Goal: Register for event/course

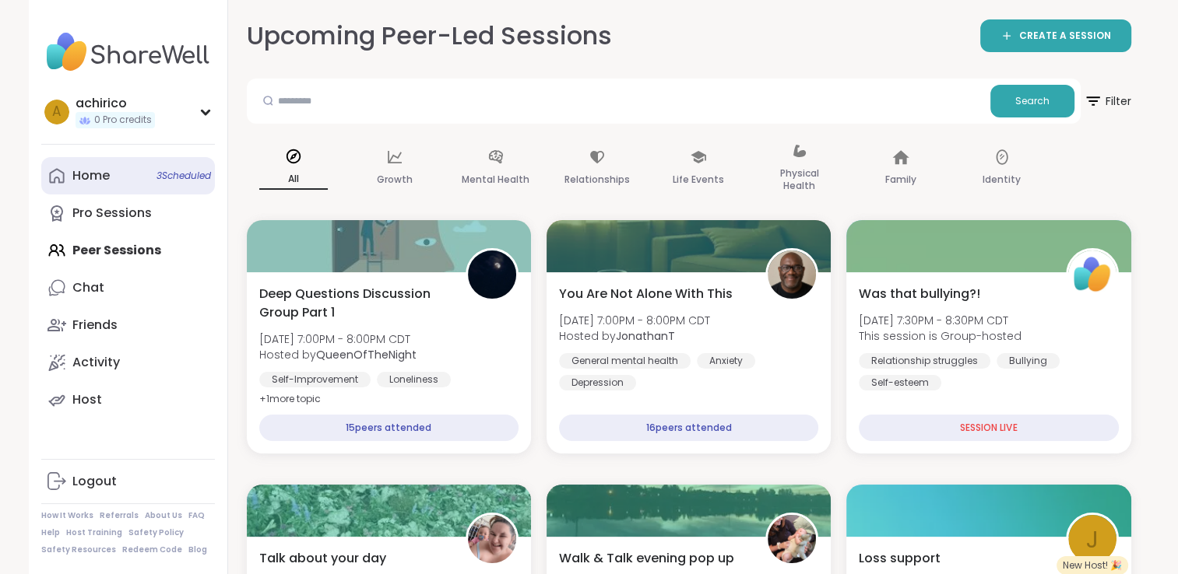
click at [163, 179] on span "3 Scheduled" at bounding box center [183, 176] width 54 height 12
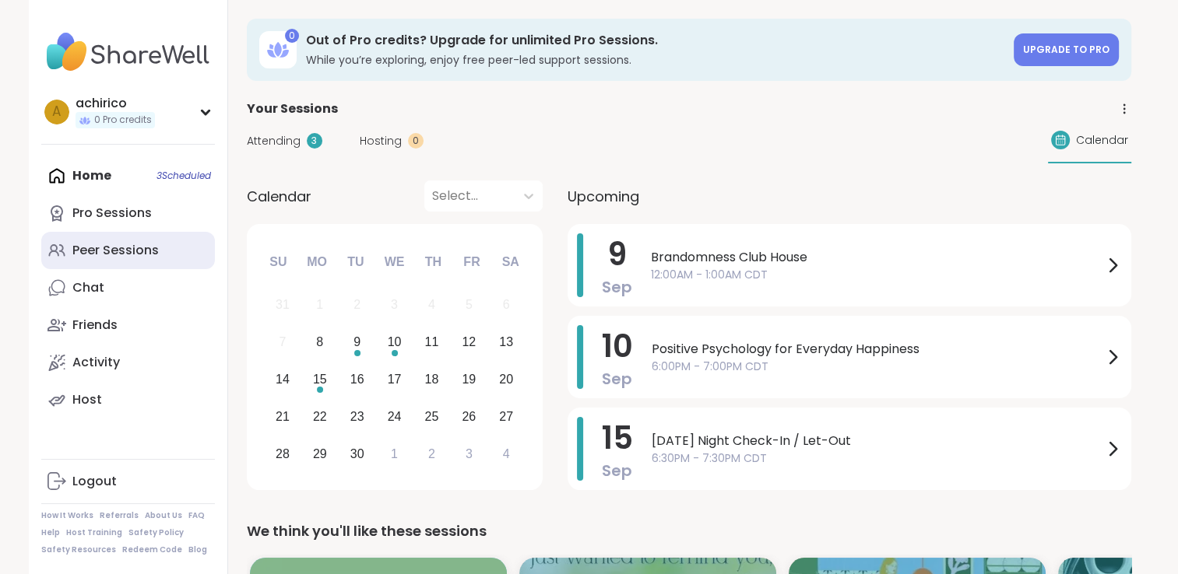
click at [119, 263] on link "Peer Sessions" at bounding box center [128, 250] width 174 height 37
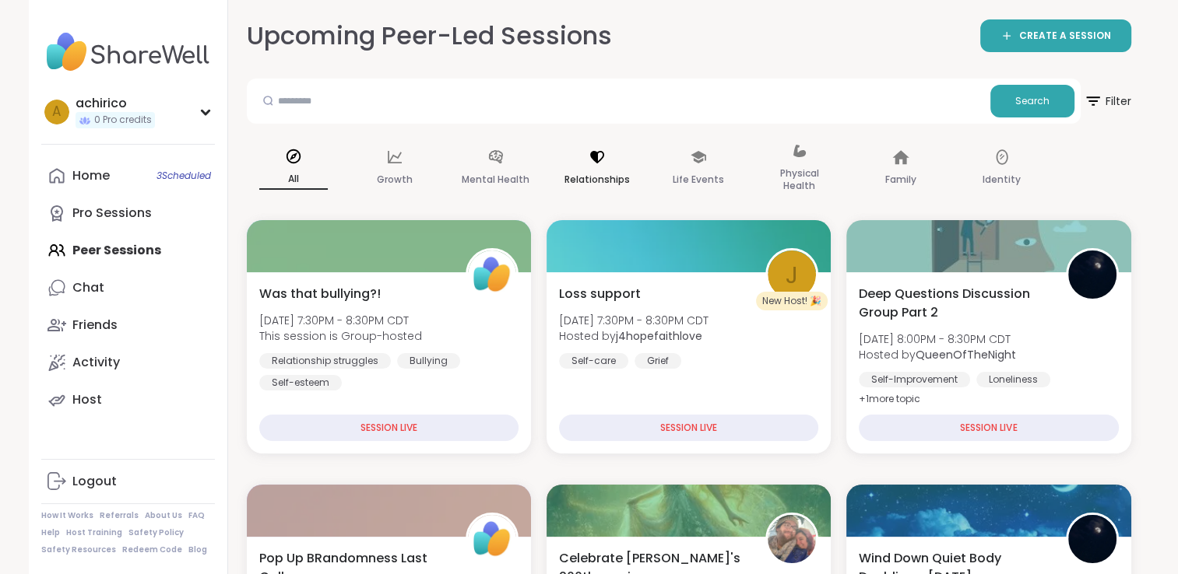
click at [588, 181] on p "Relationships" at bounding box center [596, 179] width 65 height 19
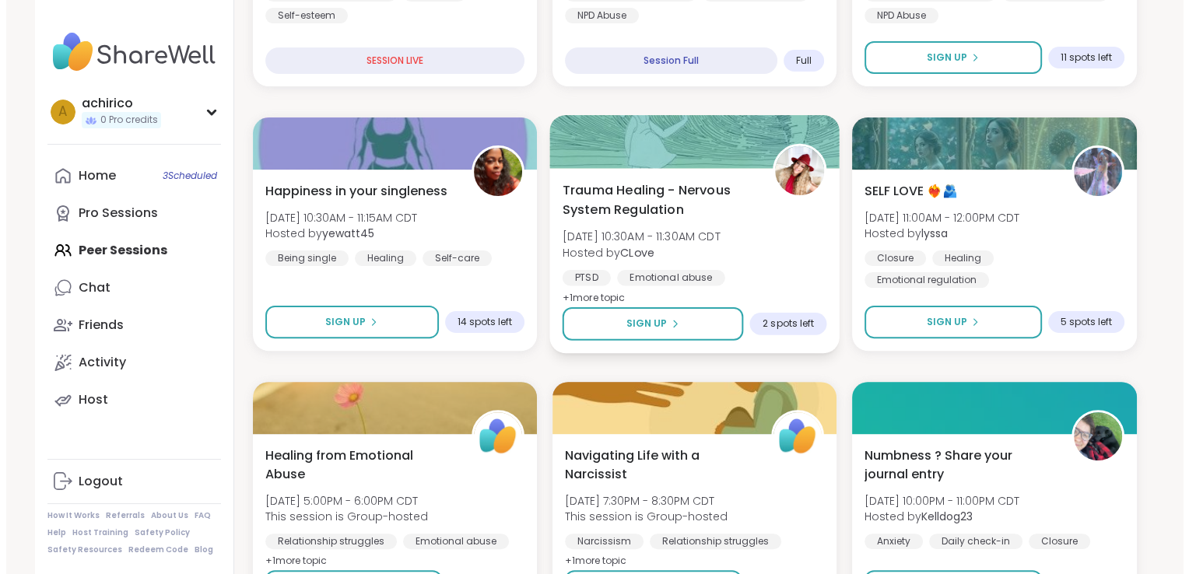
scroll to position [413, 0]
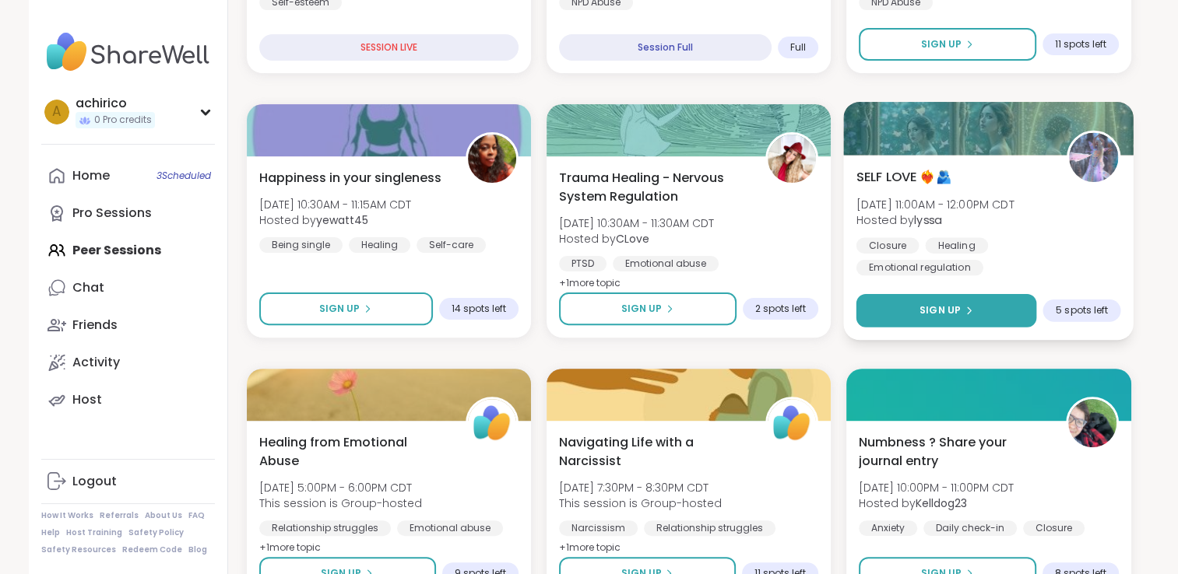
click at [914, 300] on button "Sign Up" at bounding box center [946, 310] width 181 height 33
click at [974, 267] on div "SELF LOVE ❤️‍🔥🫂 [DATE] 11:00AM - 12:00PM CDT Hosted by lyssa Closure Healing Em…" at bounding box center [989, 247] width 290 height 185
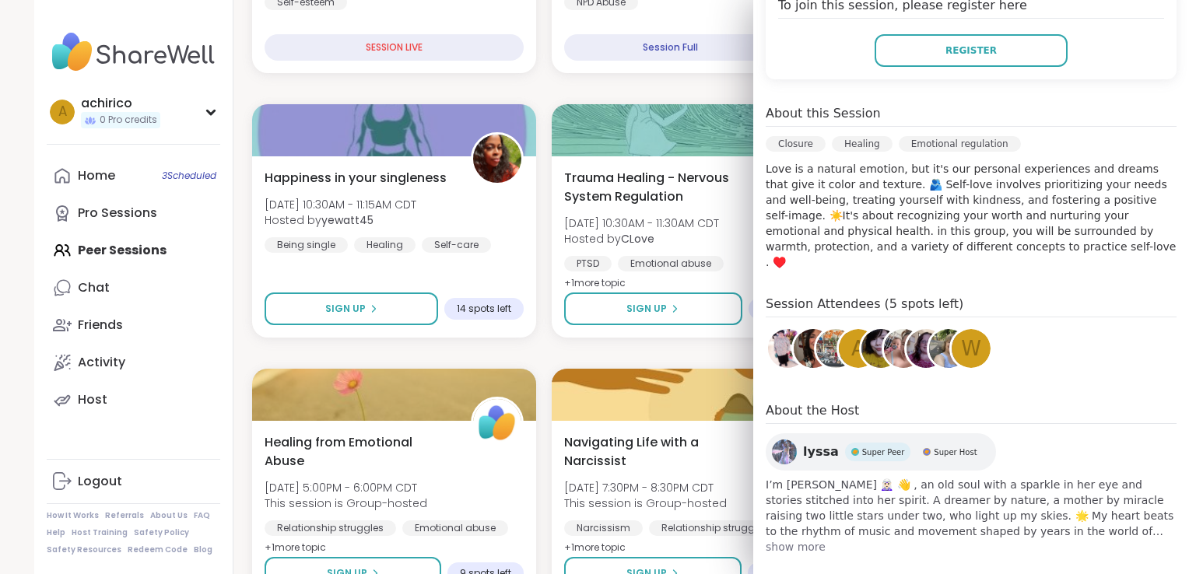
scroll to position [346, 0]
click at [787, 539] on span "show more" at bounding box center [971, 547] width 411 height 16
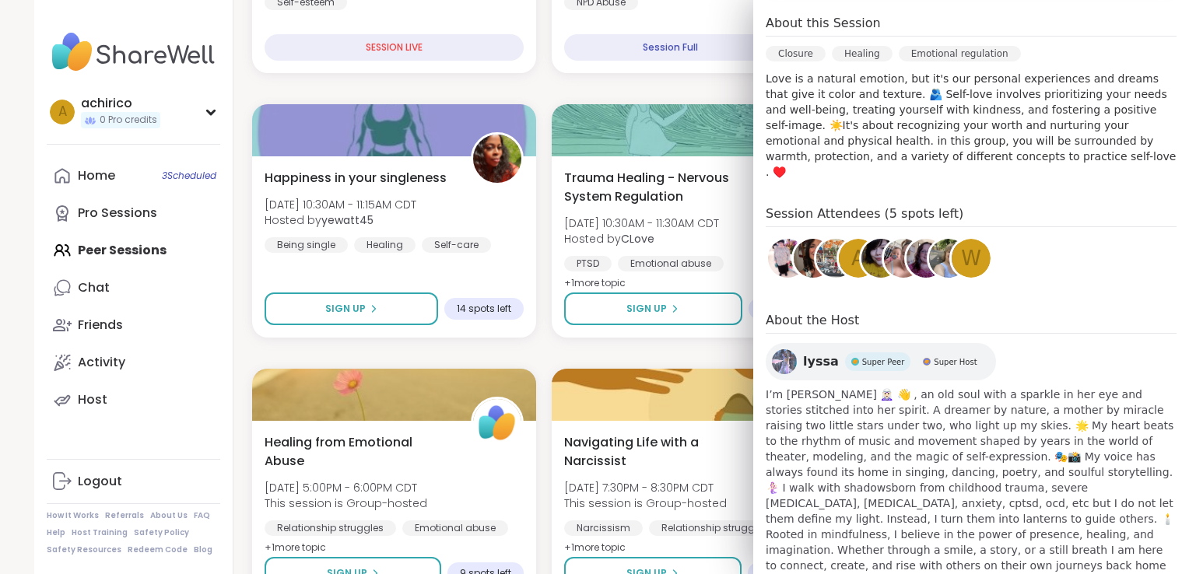
scroll to position [455, 0]
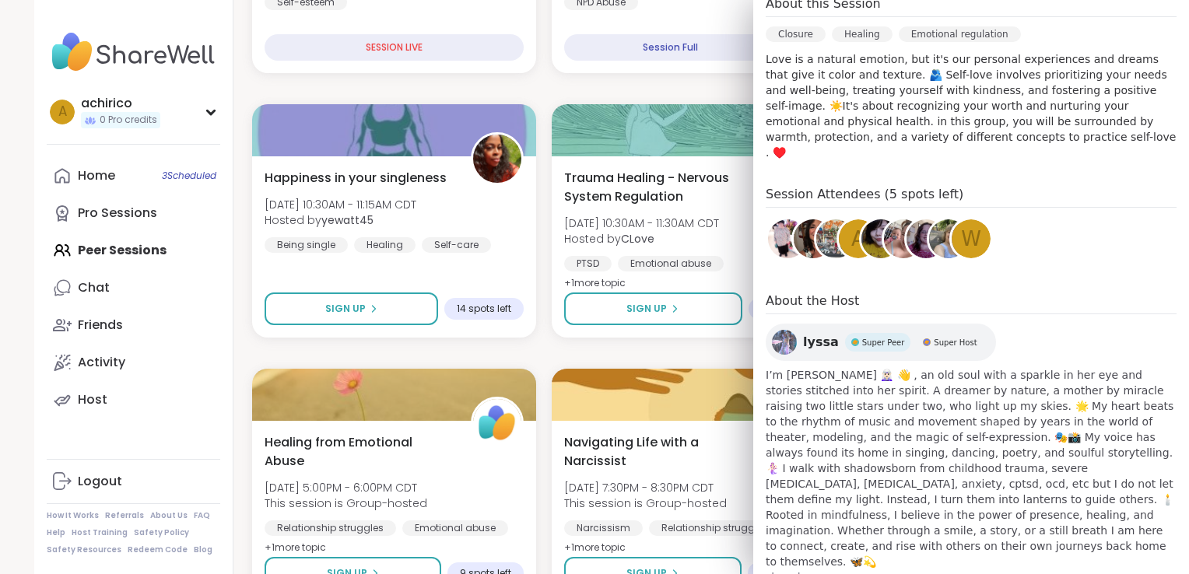
click at [783, 570] on span "show less" at bounding box center [971, 578] width 411 height 16
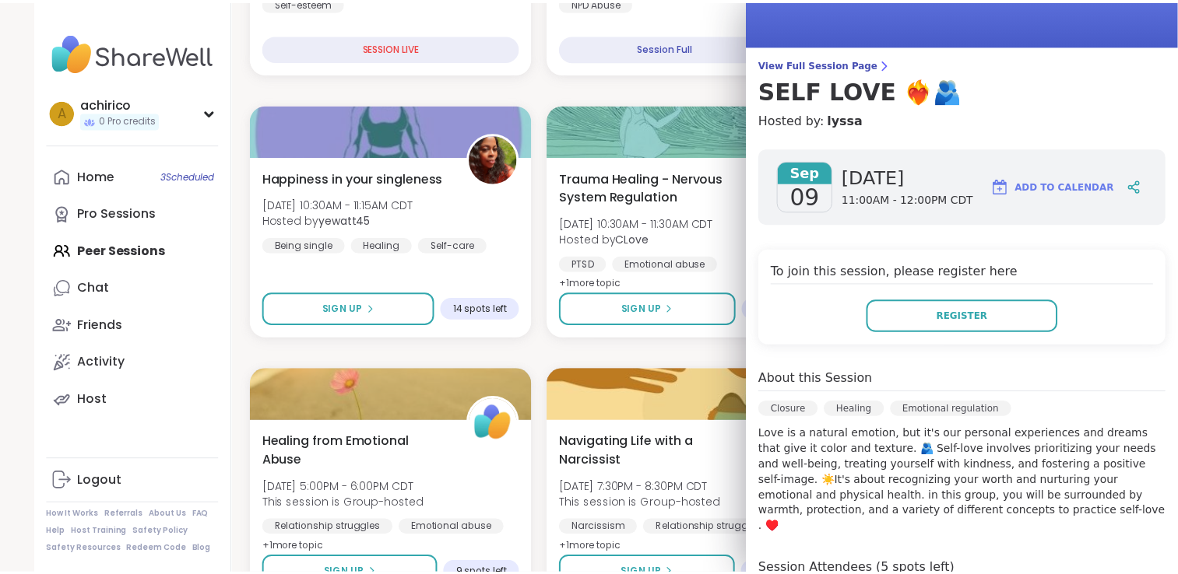
scroll to position [0, 0]
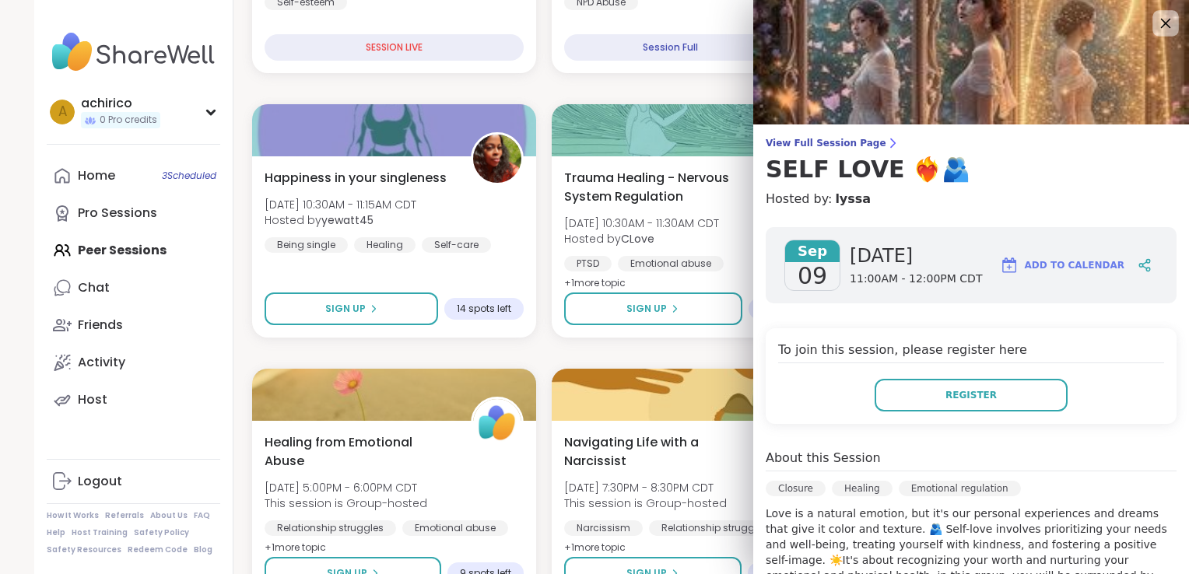
click at [1161, 23] on icon at bounding box center [1166, 24] width 10 height 10
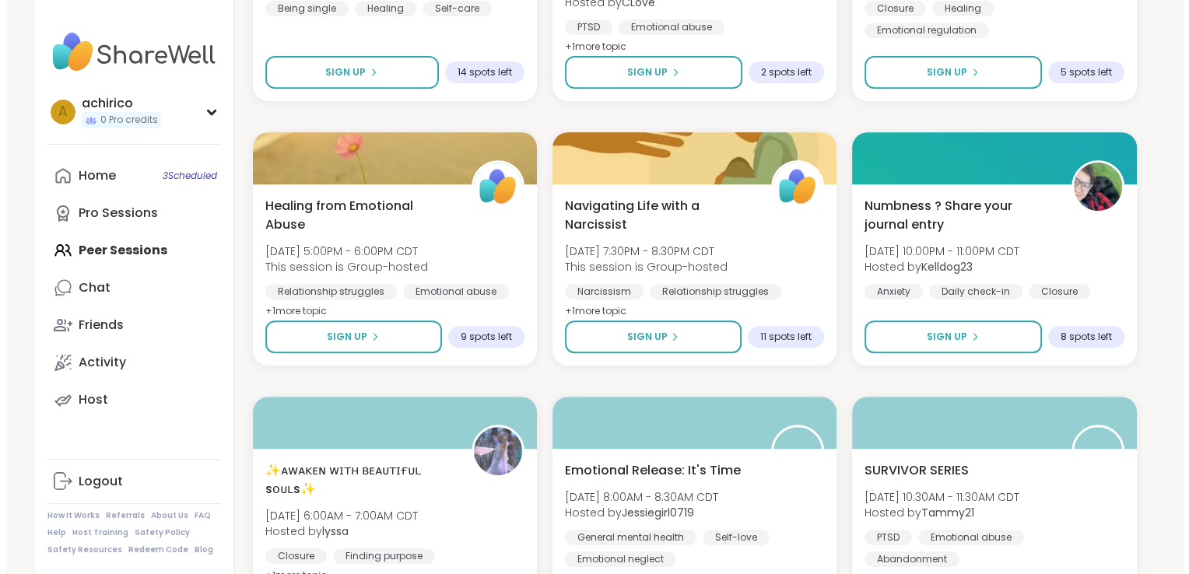
scroll to position [652, 0]
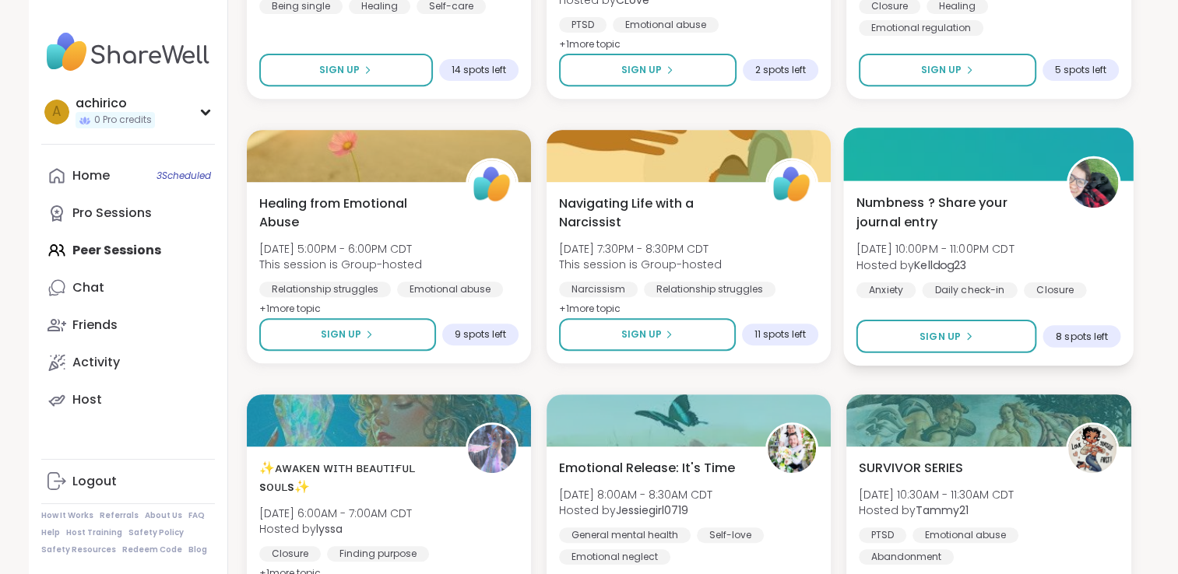
click at [1014, 269] on span "Hosted by Kelldog23" at bounding box center [935, 265] width 158 height 16
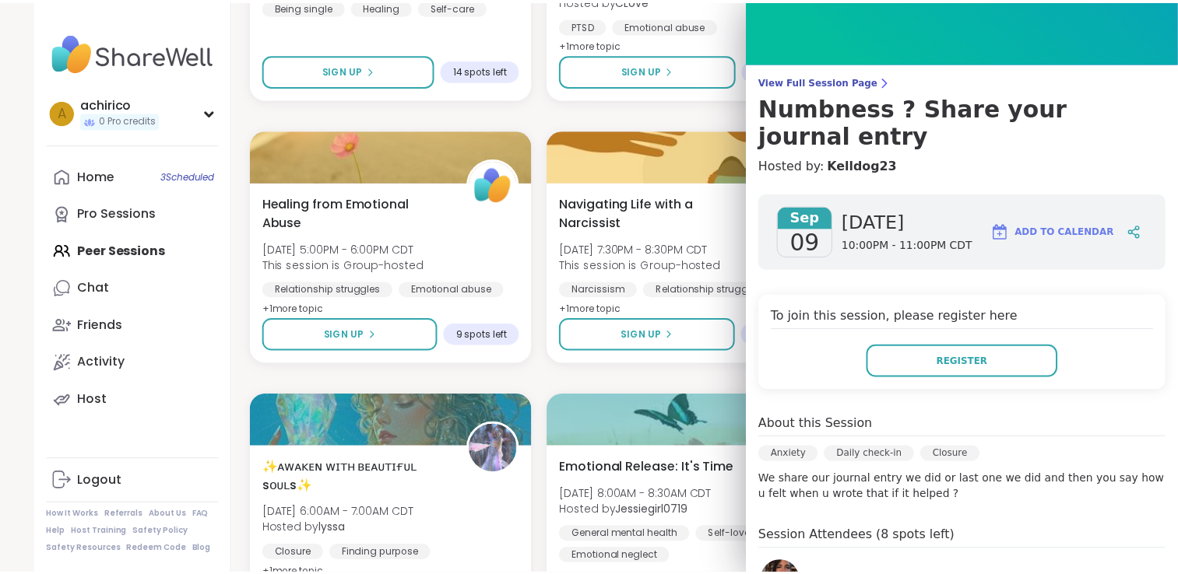
scroll to position [61, 0]
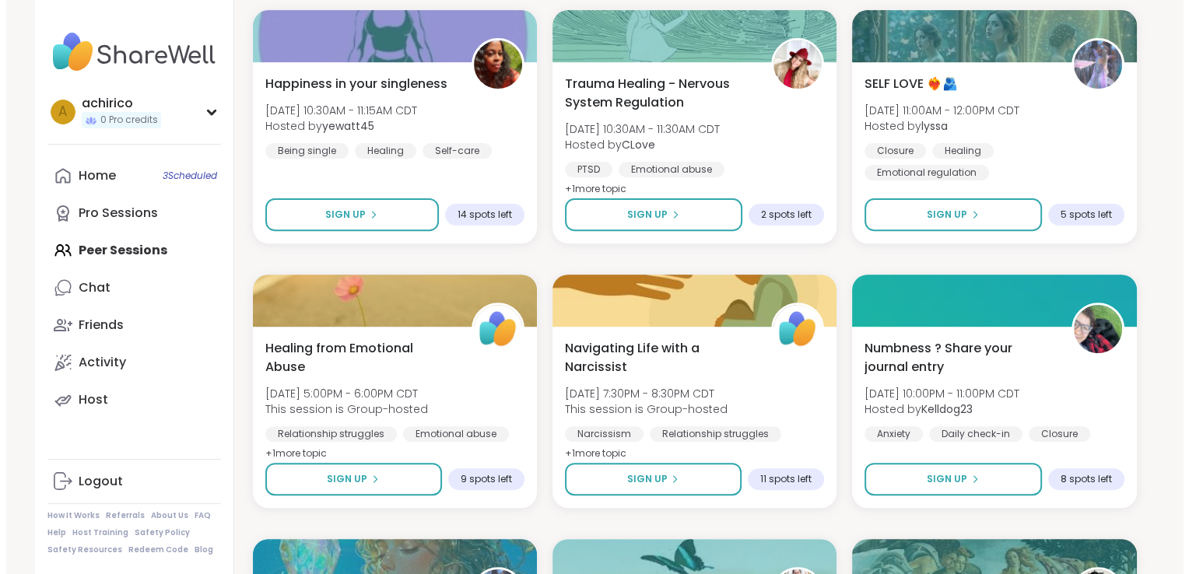
scroll to position [507, 0]
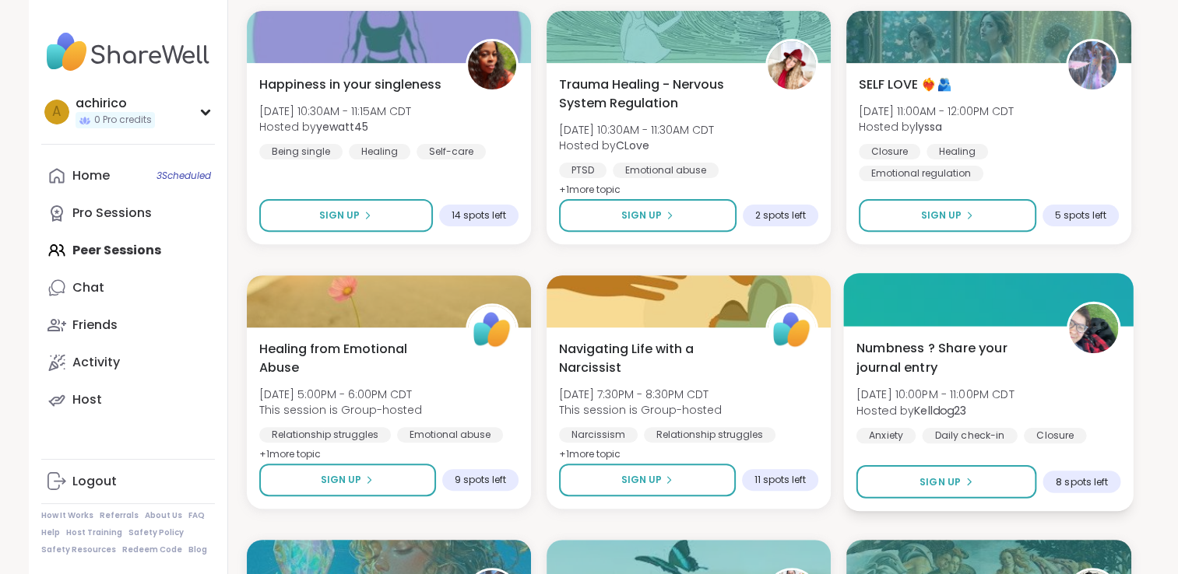
click at [1006, 372] on span "Numbness ? Share your journal entry" at bounding box center [952, 358] width 193 height 38
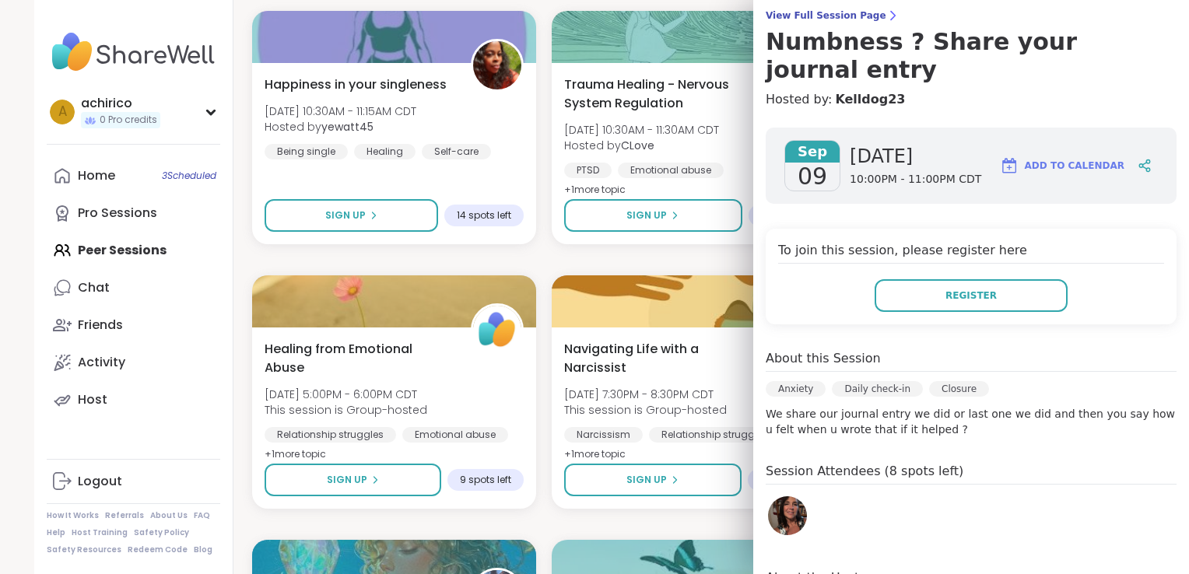
scroll to position [131, 0]
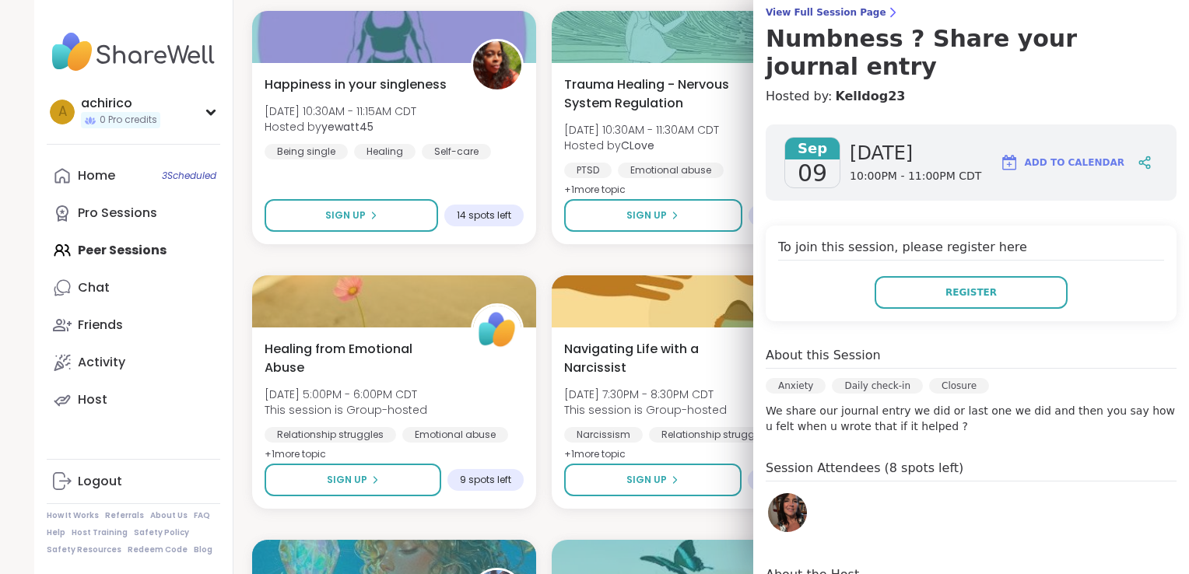
click at [770, 493] on img at bounding box center [787, 512] width 39 height 39
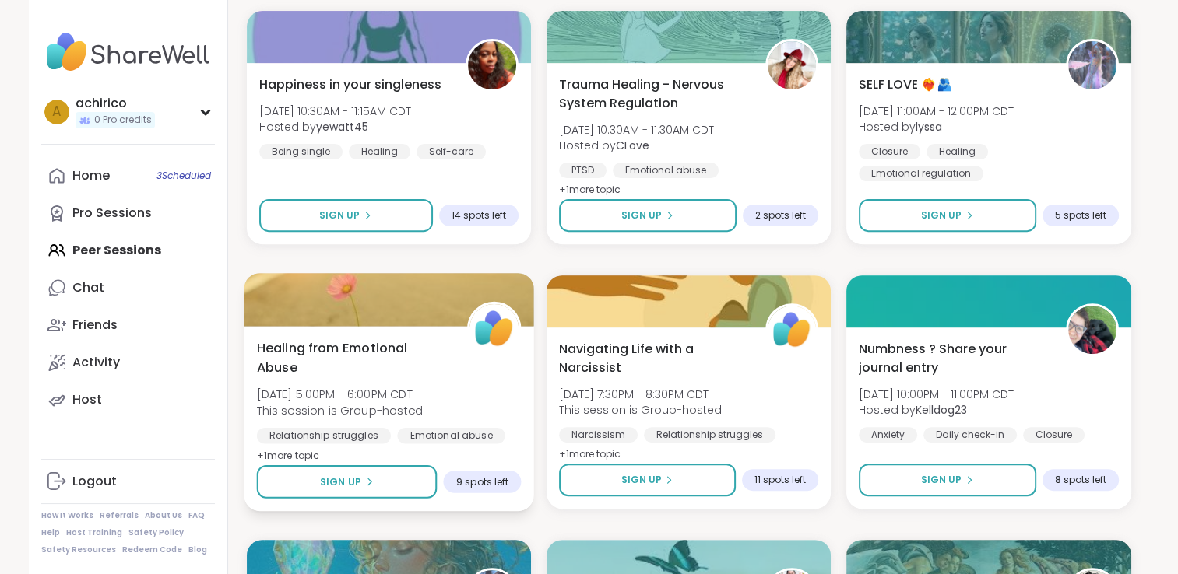
click at [477, 381] on div "Healing from Emotional Abuse [DATE] 5:00PM - 6:00PM CDT This session is Group-h…" at bounding box center [388, 402] width 265 height 127
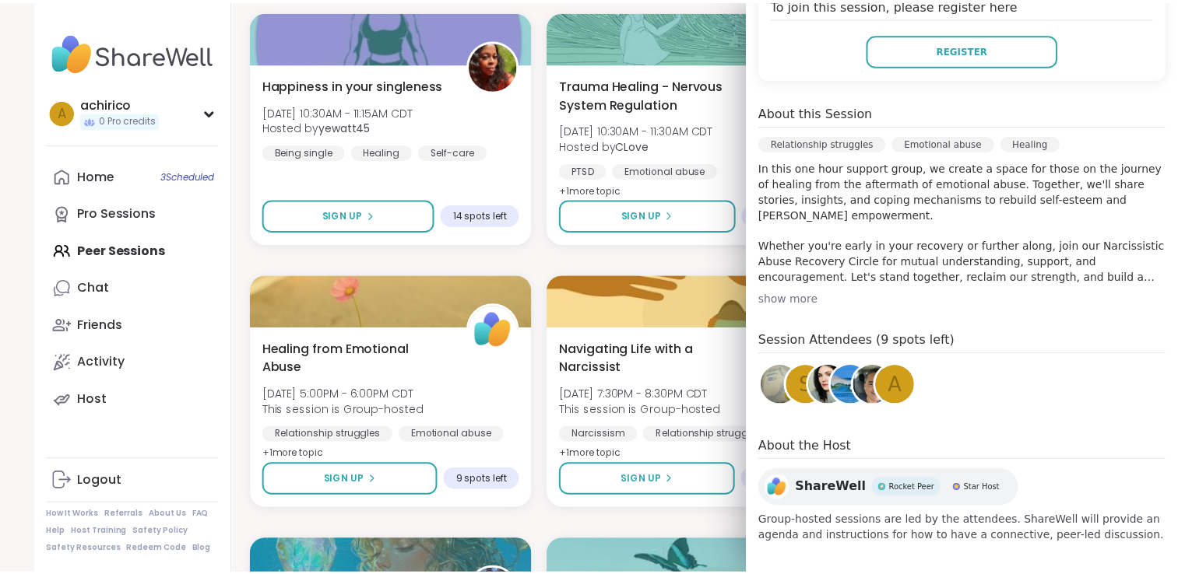
scroll to position [352, 0]
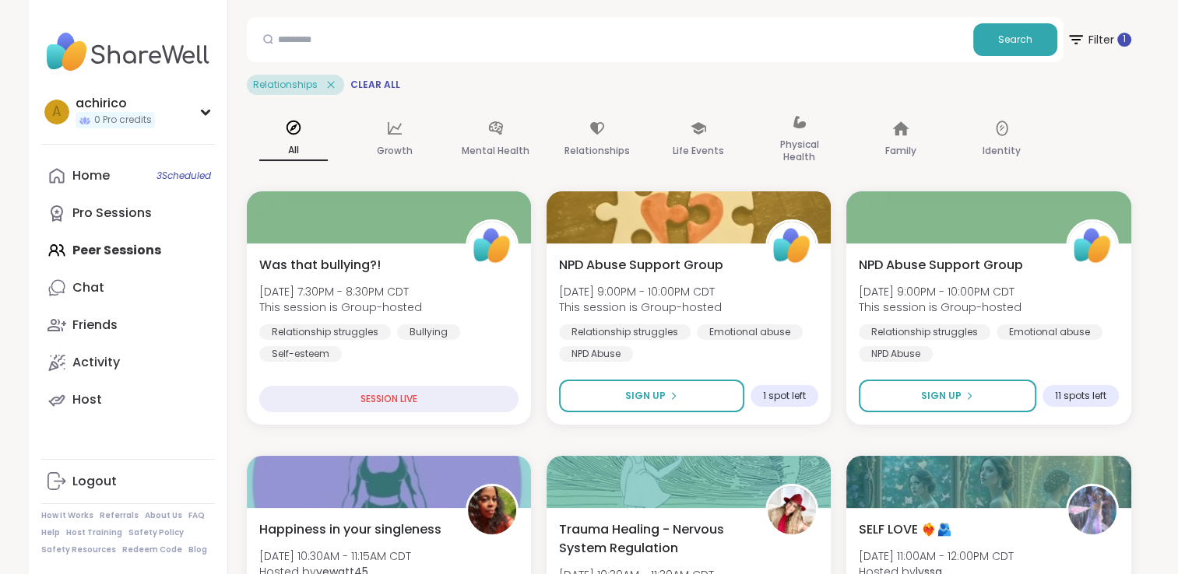
scroll to position [0, 0]
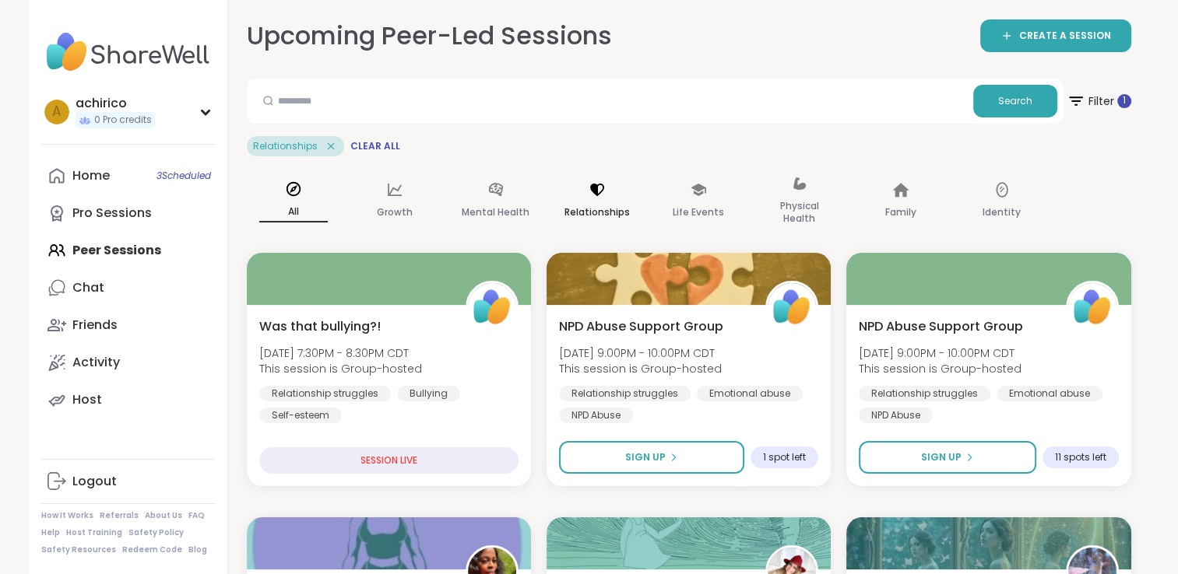
click at [597, 207] on p "Relationships" at bounding box center [596, 212] width 65 height 19
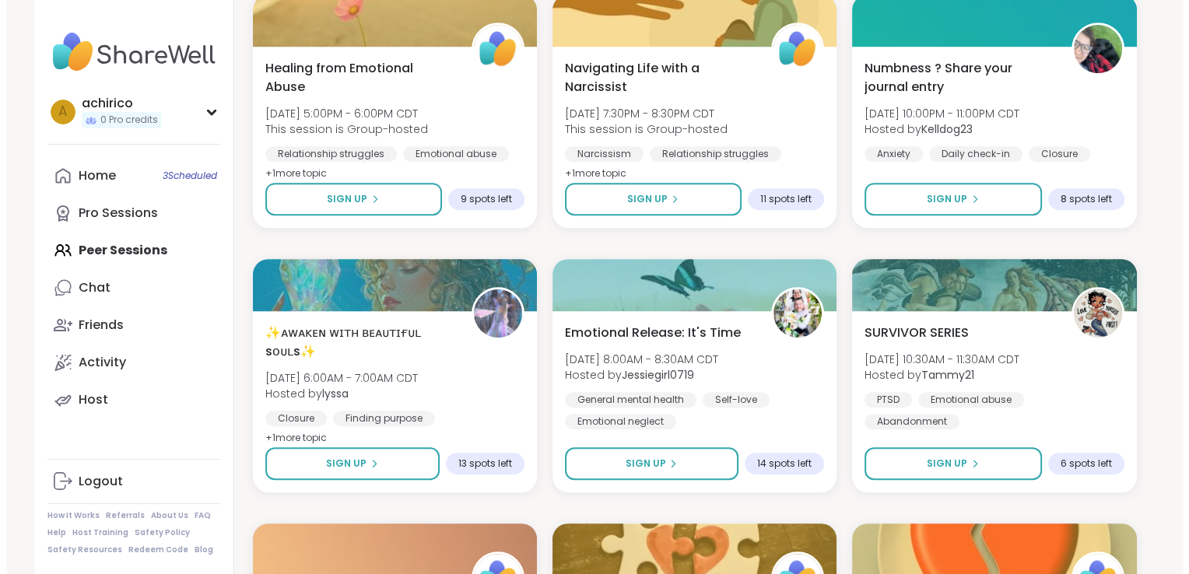
scroll to position [778, 0]
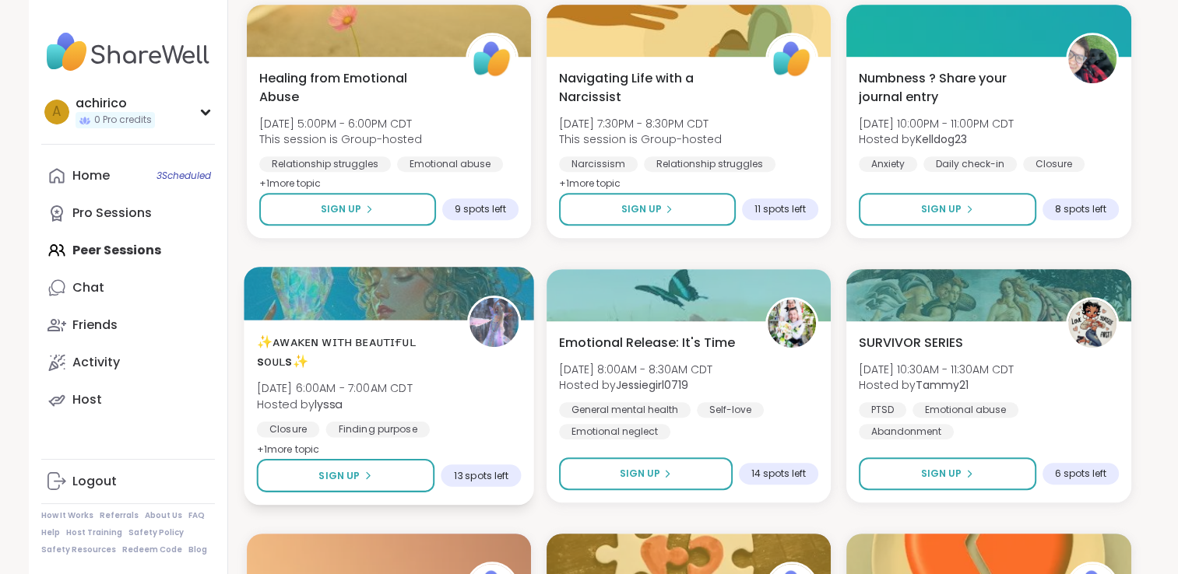
click at [476, 419] on div "✨ᴀᴡᴀᴋᴇɴ ᴡɪᴛʜ ʙᴇᴀᴜᴛɪғᴜʟ sᴏᴜʟs✨ [DATE] 6:00AM - 7:00AM CDT Hosted by lyssa Closur…" at bounding box center [388, 395] width 265 height 127
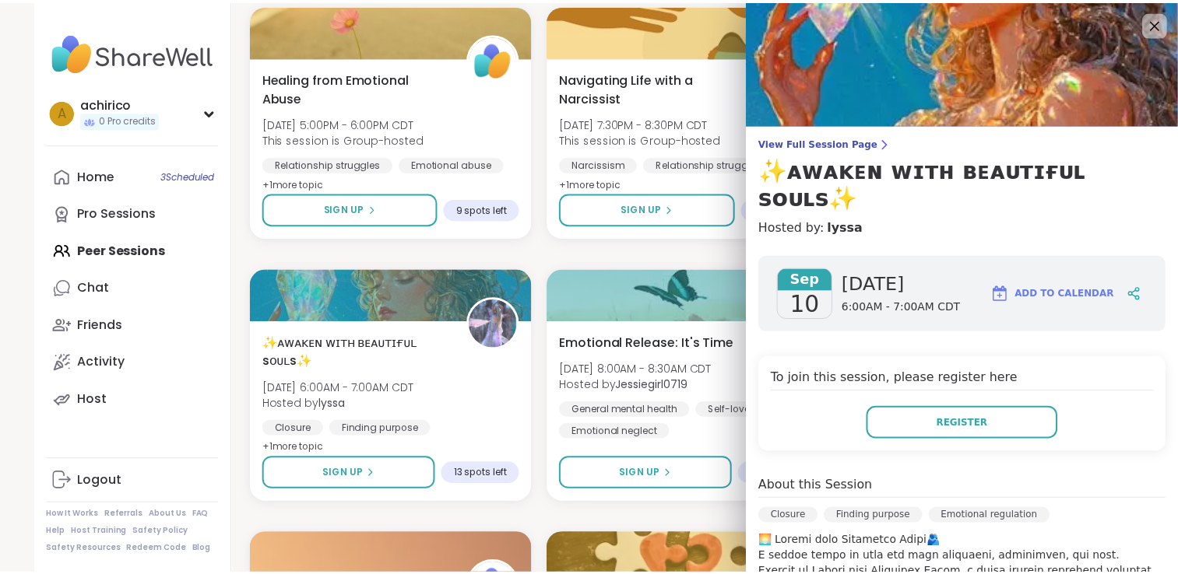
scroll to position [103, 0]
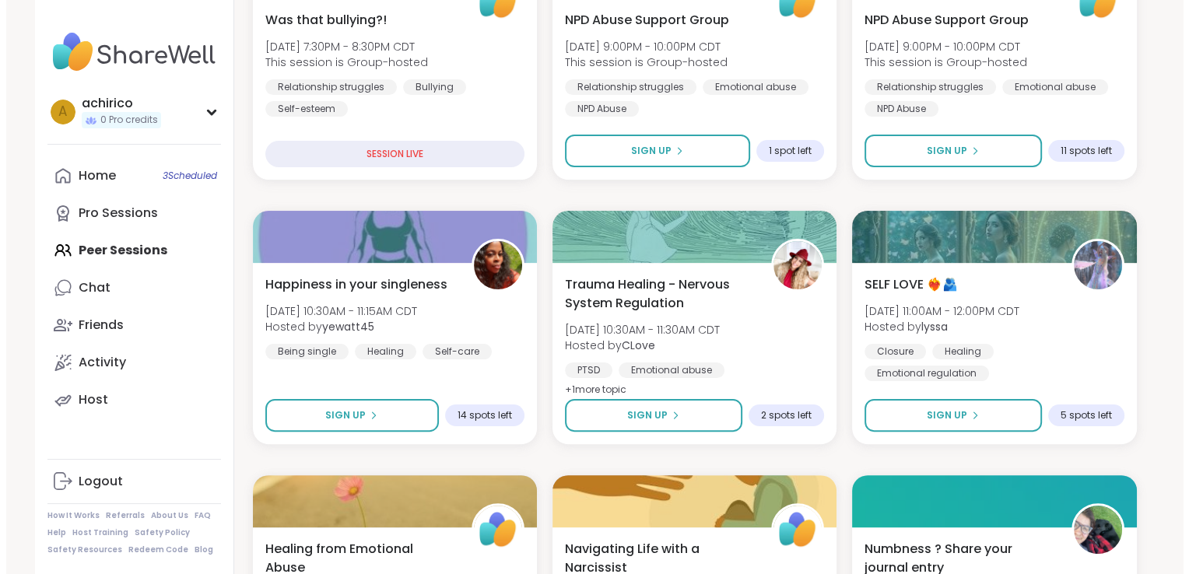
scroll to position [305, 0]
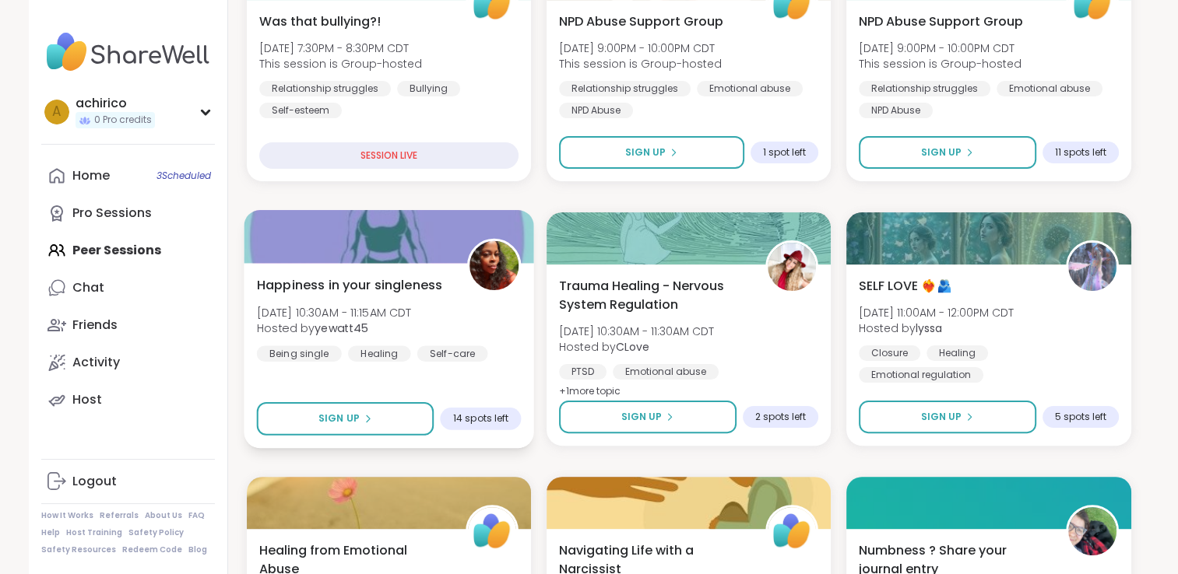
click at [469, 326] on div "Happiness in your singleness [DATE] 10:30AM - 11:15AM CDT Hosted by yewatt45 Be…" at bounding box center [388, 319] width 265 height 86
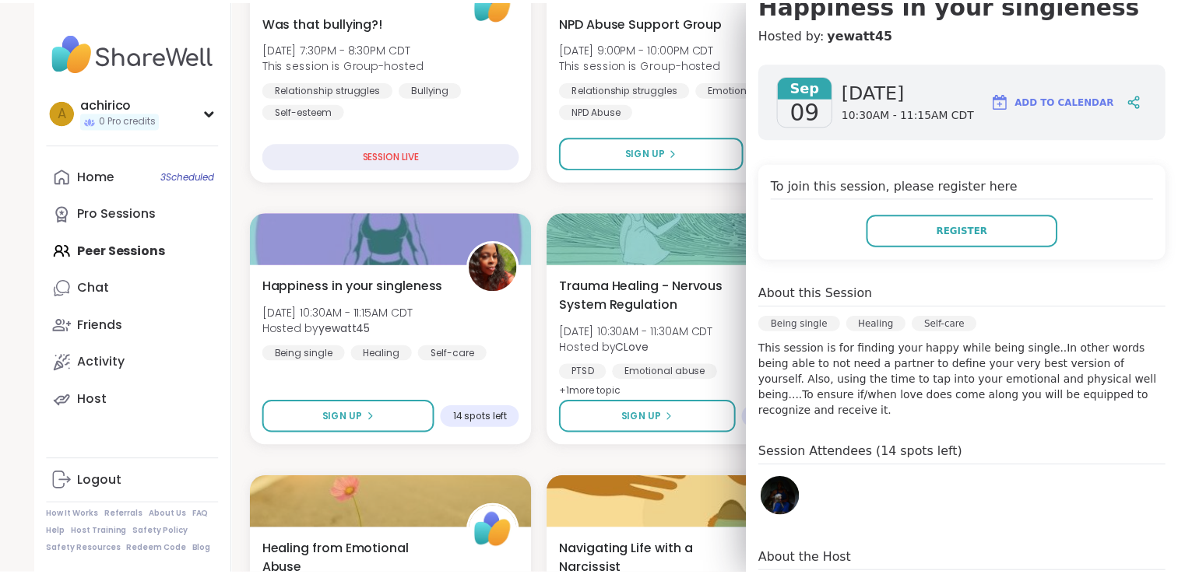
scroll to position [168, 0]
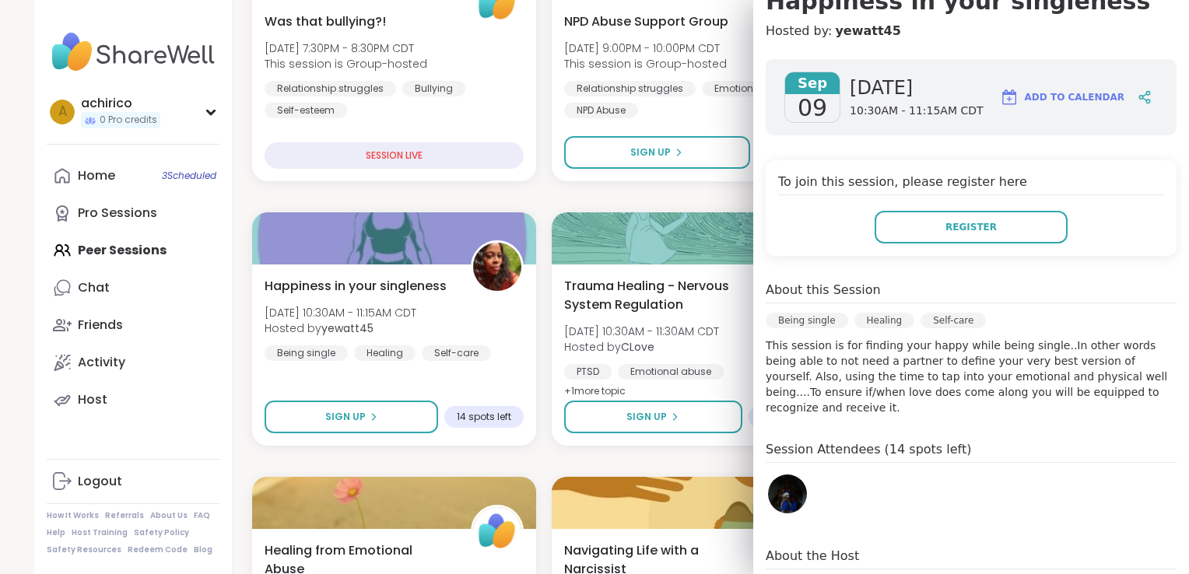
click at [768, 489] on img at bounding box center [787, 494] width 39 height 39
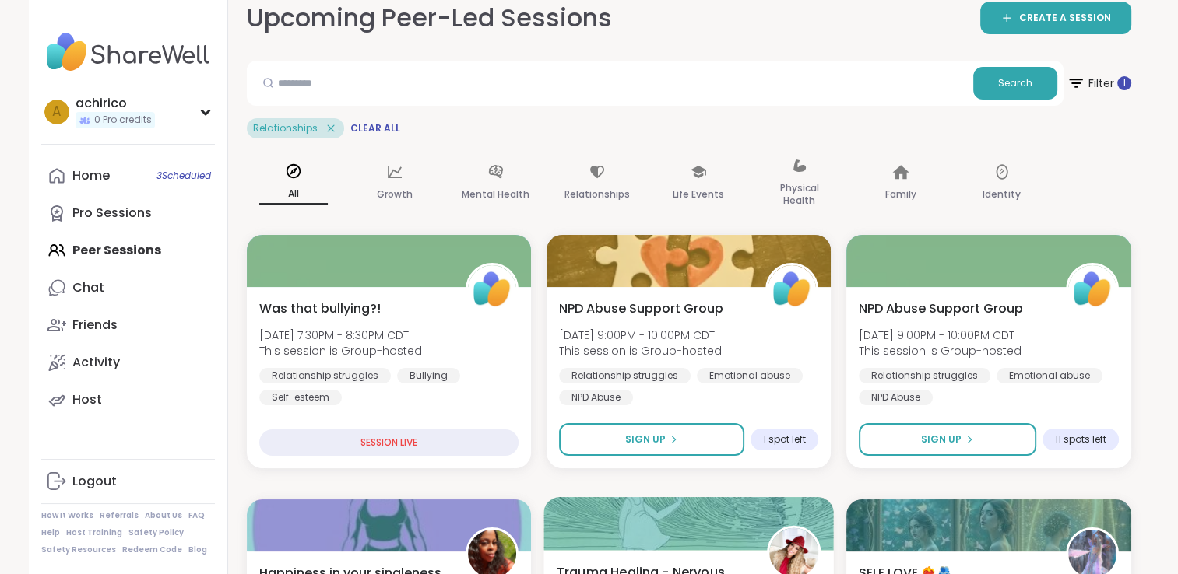
scroll to position [0, 0]
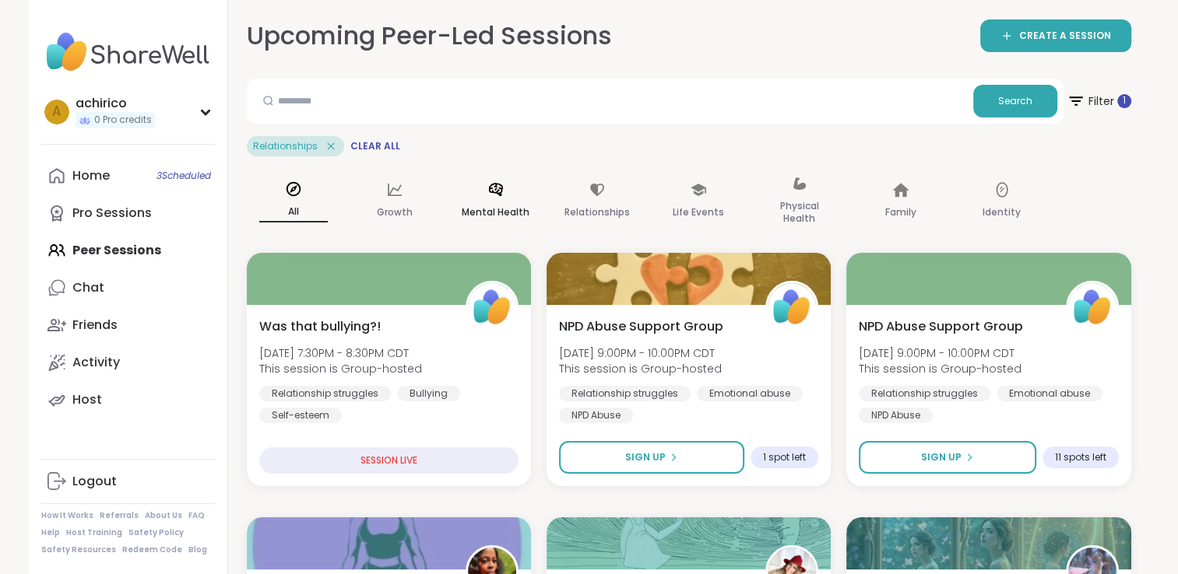
click at [503, 203] on p "Mental Health" at bounding box center [496, 212] width 68 height 19
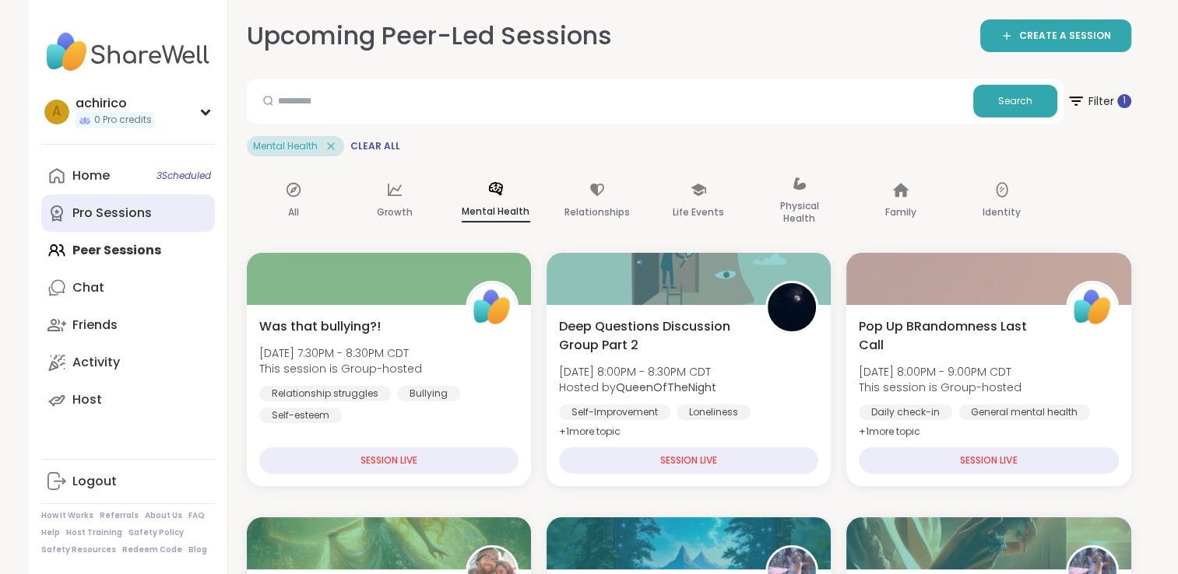
click at [169, 219] on link "Pro Sessions" at bounding box center [128, 213] width 174 height 37
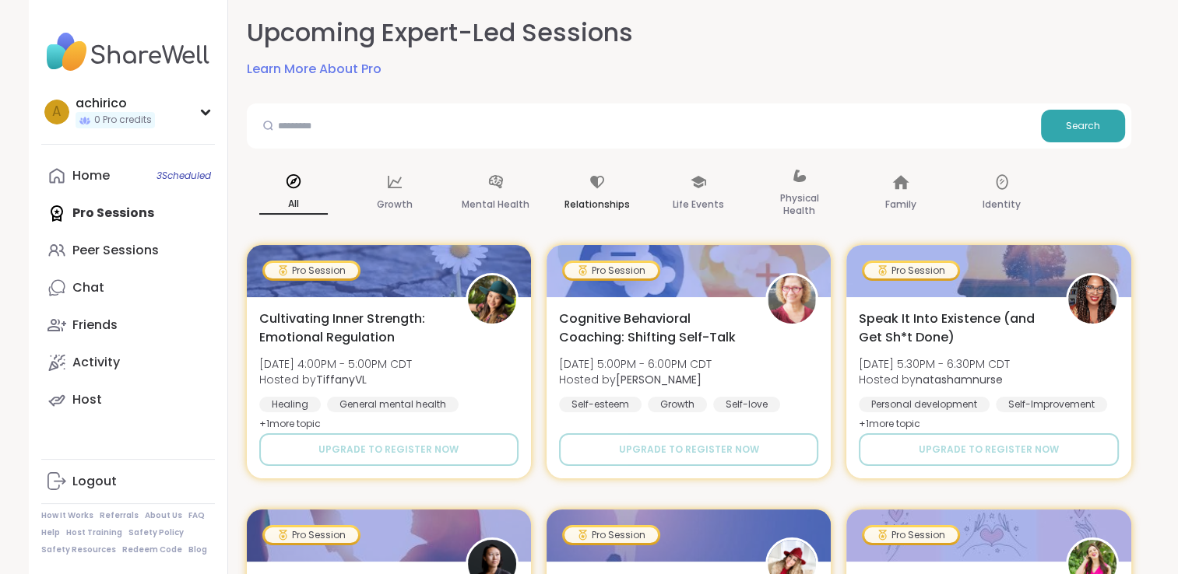
scroll to position [84, 0]
click at [575, 207] on p "Relationships" at bounding box center [596, 204] width 65 height 19
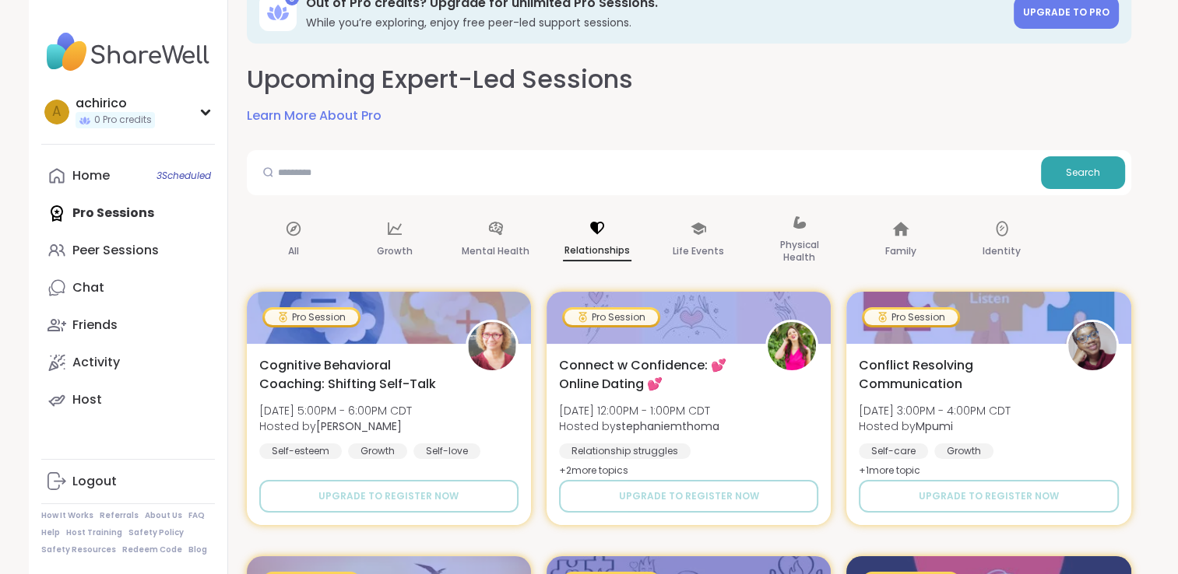
scroll to position [0, 0]
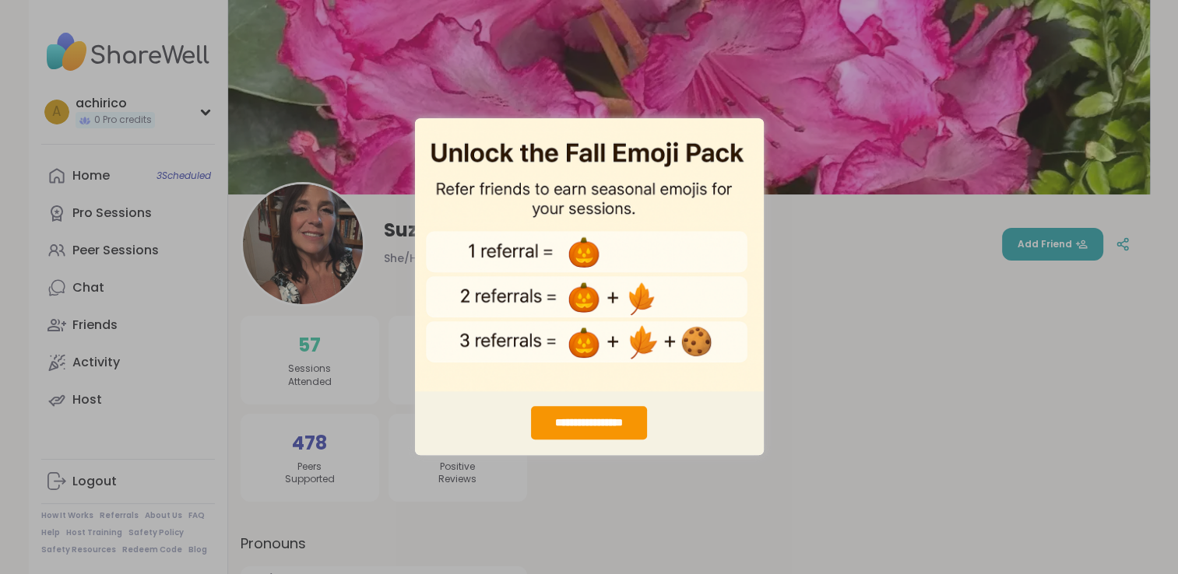
click at [355, 138] on div "**********" at bounding box center [589, 287] width 1178 height 574
click at [714, 71] on div "**********" at bounding box center [589, 287] width 1178 height 574
